Goal: Information Seeking & Learning: Learn about a topic

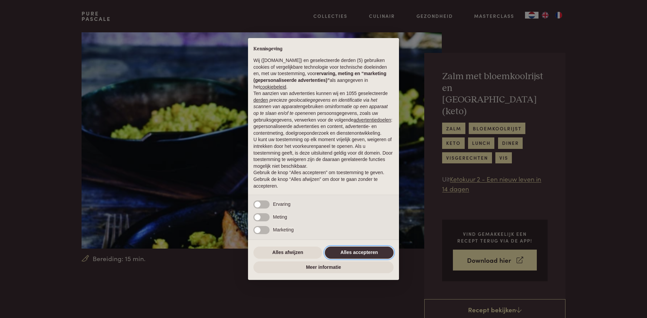
click at [372, 251] on button "Alles accepteren" at bounding box center [359, 253] width 69 height 12
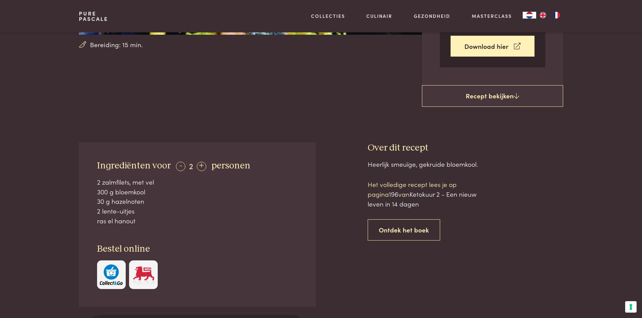
scroll to position [214, 0]
click at [178, 161] on div "-" at bounding box center [180, 165] width 9 height 9
drag, startPoint x: 153, startPoint y: 158, endPoint x: 96, endPoint y: 159, distance: 57.0
click at [96, 159] on div "Ingrediënten voor - 1 + persoon 1 zalmfilet, met vel 150 g bloemkool 15 g hazel…" at bounding box center [197, 224] width 237 height 165
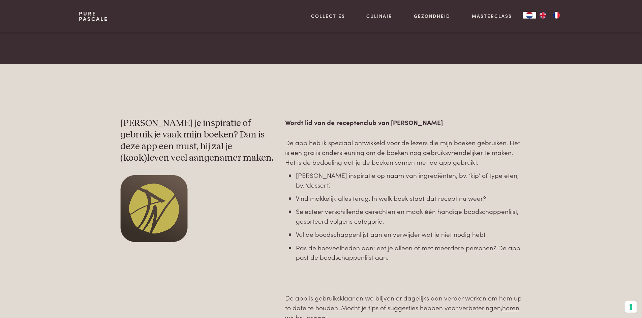
scroll to position [285, 0]
